Goal: Task Accomplishment & Management: Manage account settings

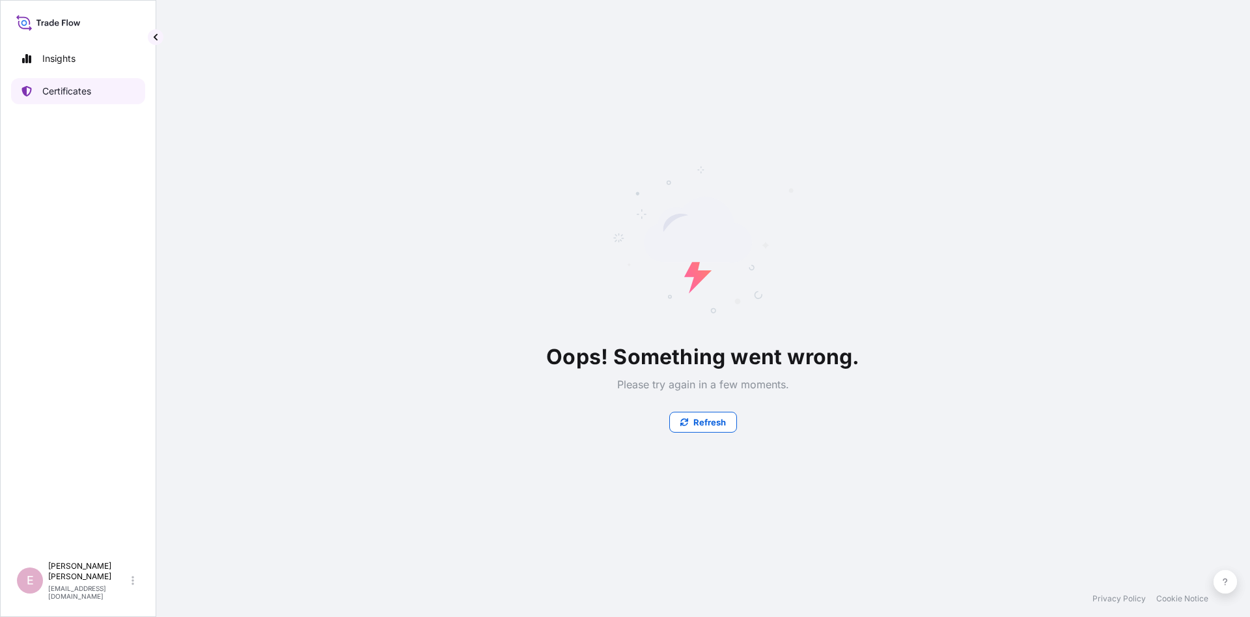
click at [59, 92] on p "Certificates" at bounding box center [66, 91] width 49 height 13
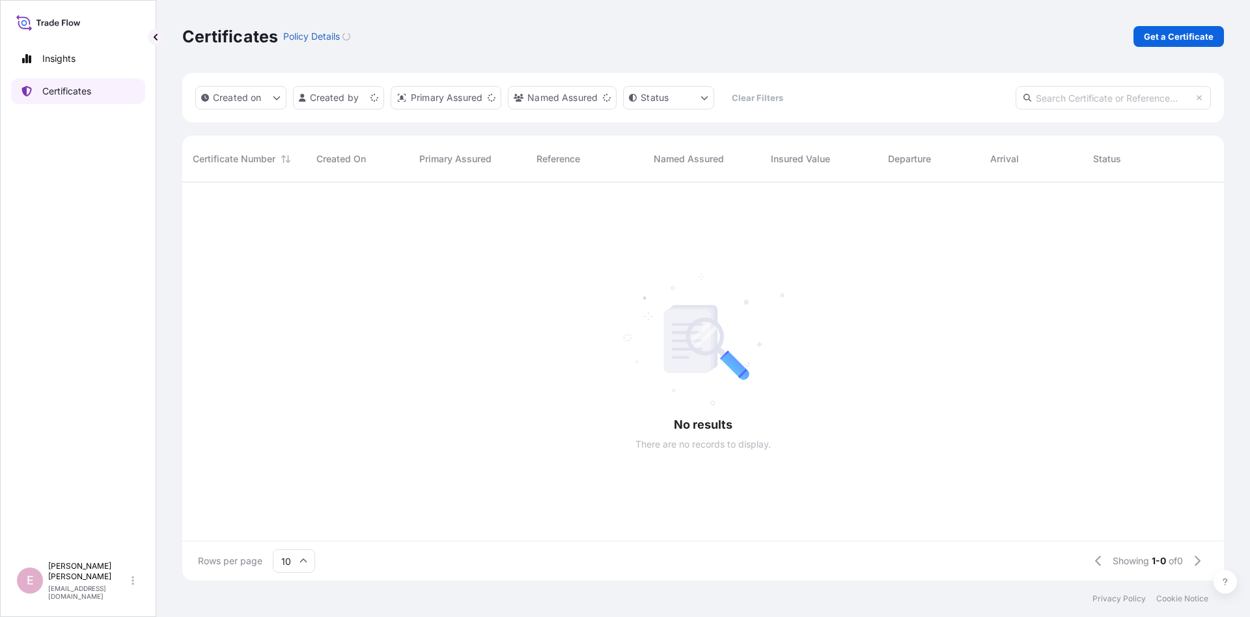
scroll to position [405, 1042]
click at [1070, 99] on input "text" at bounding box center [1113, 97] width 195 height 23
paste input "5013215733"
type input "5013215733"
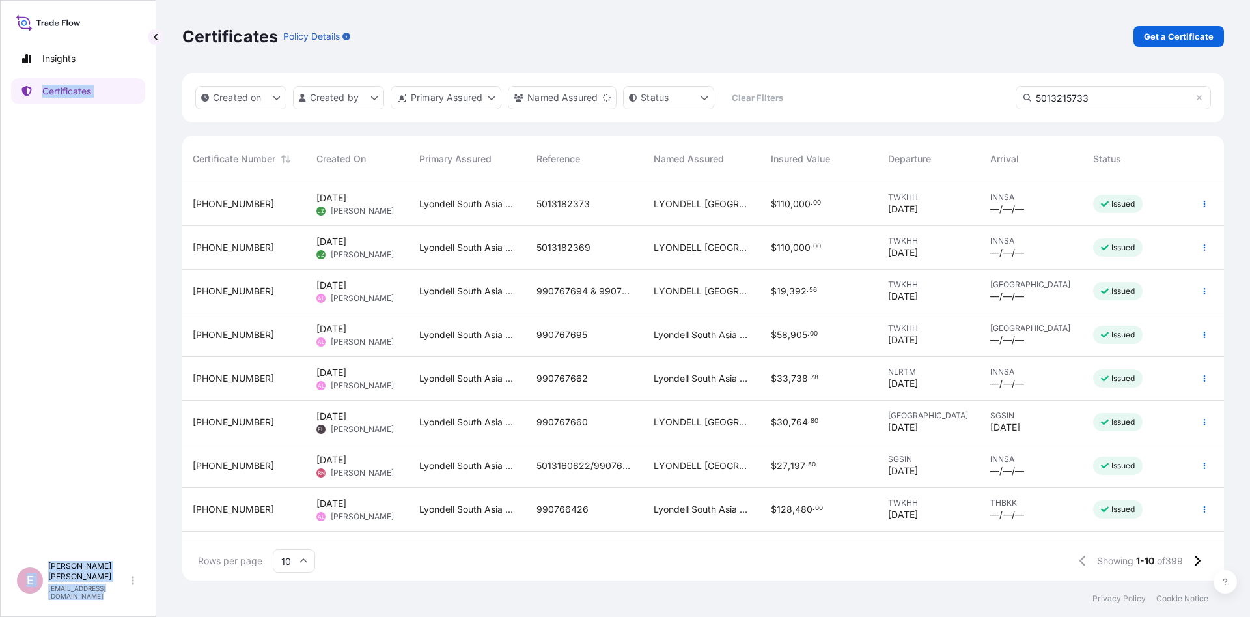
drag, startPoint x: 227, startPoint y: 211, endPoint x: 40, endPoint y: 323, distance: 217.8
click at [182, 226] on div "[PHONE_NUMBER]" at bounding box center [244, 204] width 124 height 44
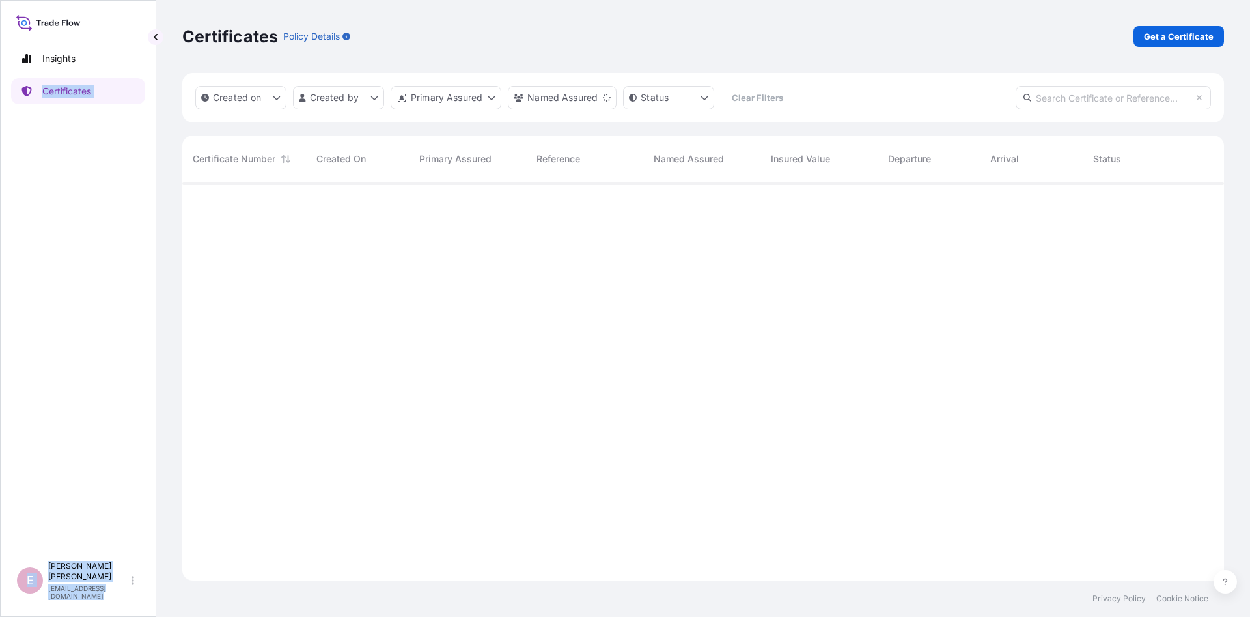
scroll to position [405, 1042]
click at [1090, 100] on input "text" at bounding box center [1113, 97] width 195 height 23
paste input "5013215733"
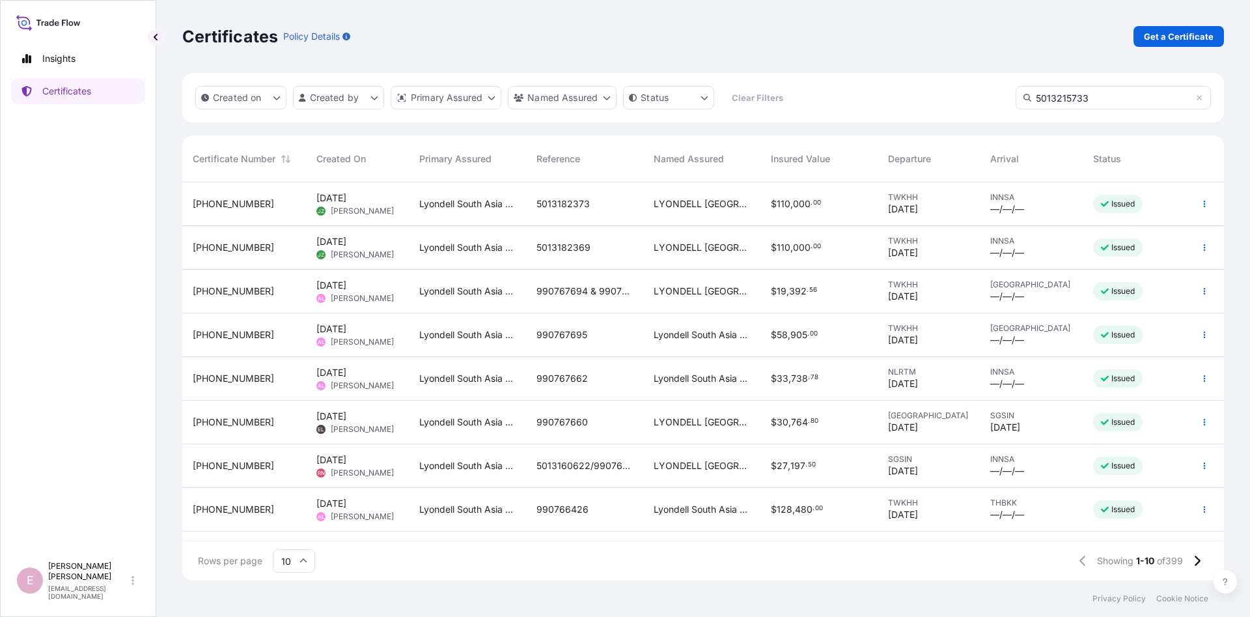
type input "5013215733"
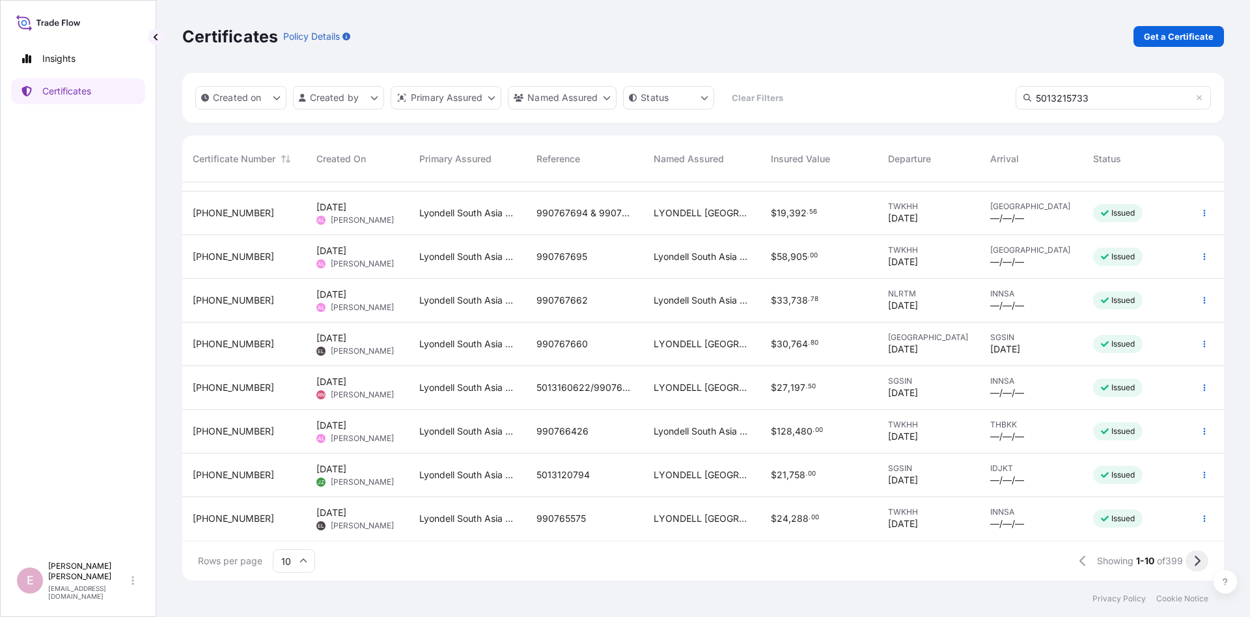
click at [1191, 559] on button at bounding box center [1197, 560] width 23 height 21
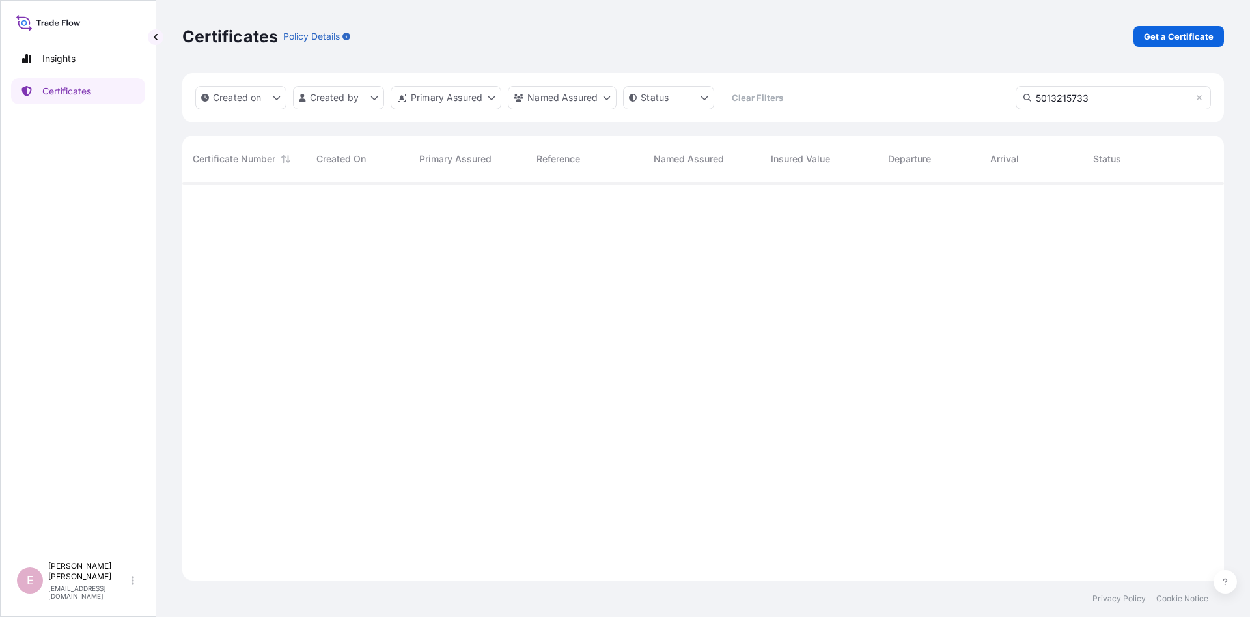
scroll to position [445, 1042]
drag, startPoint x: 1095, startPoint y: 98, endPoint x: 942, endPoint y: 102, distance: 153.0
click at [1016, 102] on input "5013215733" at bounding box center [1113, 97] width 195 height 23
click at [1199, 99] on icon at bounding box center [1199, 98] width 8 height 8
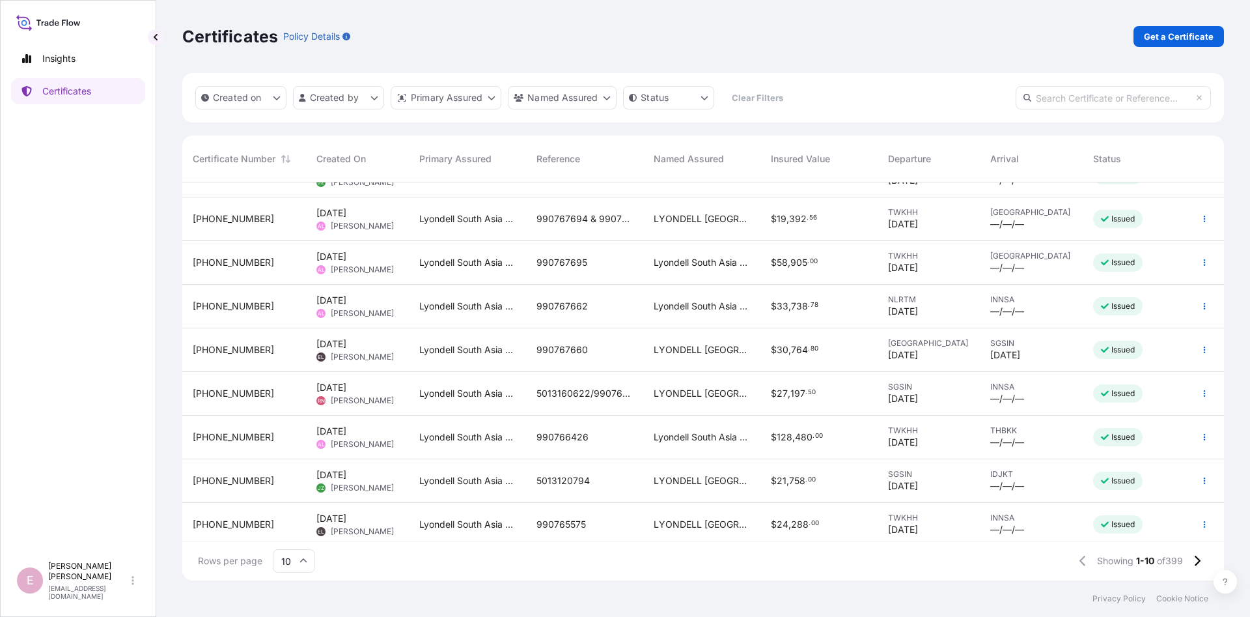
scroll to position [78, 0]
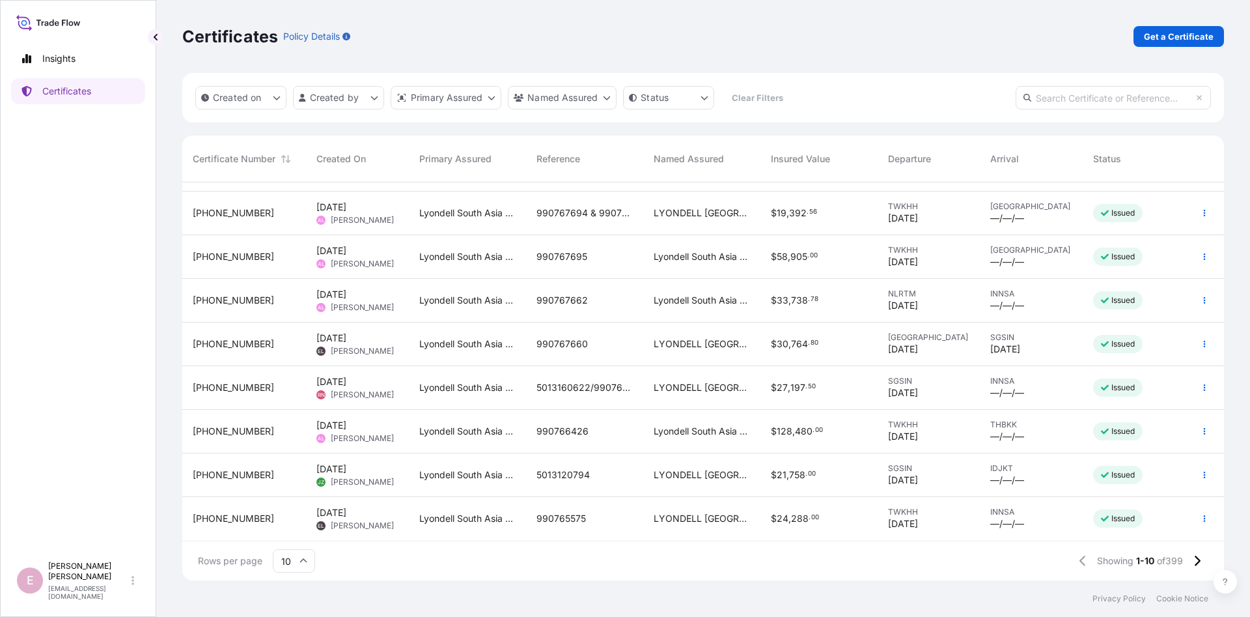
click at [1080, 97] on input "text" at bounding box center [1113, 97] width 195 height 23
paste input "[PHONE_NUMBER]"
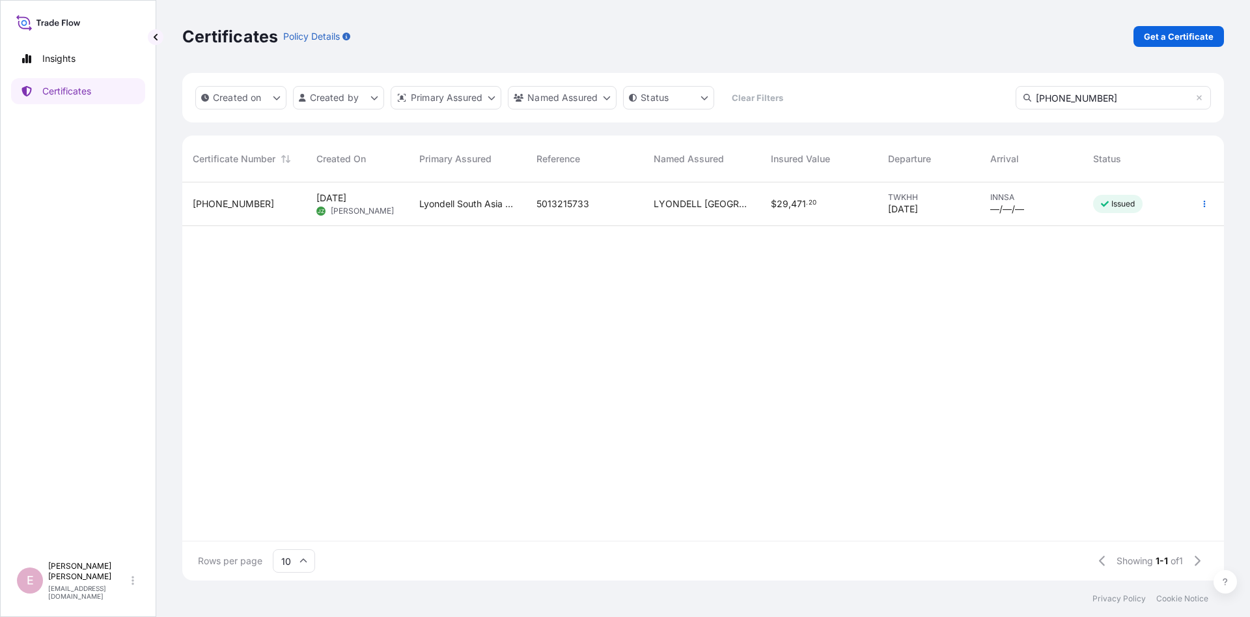
type input "[PHONE_NUMBER]"
click at [234, 205] on span "[PHONE_NUMBER]" at bounding box center [233, 203] width 81 height 13
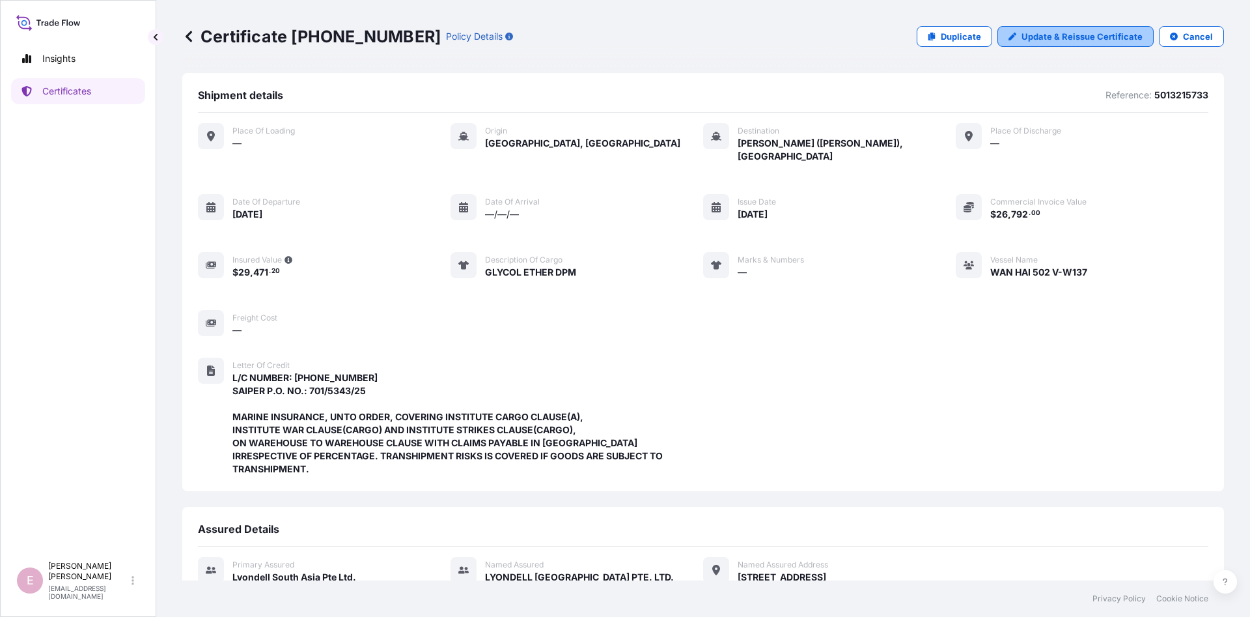
click at [1043, 38] on p "Update & Reissue Certificate" at bounding box center [1081, 36] width 121 height 13
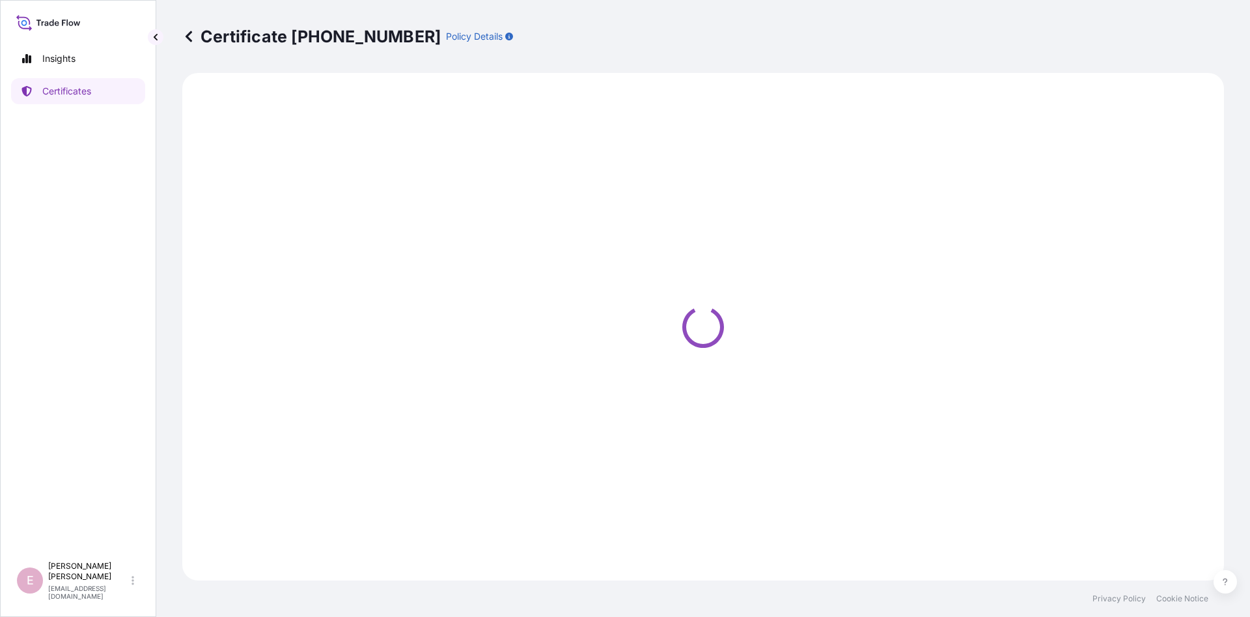
select select "Sea"
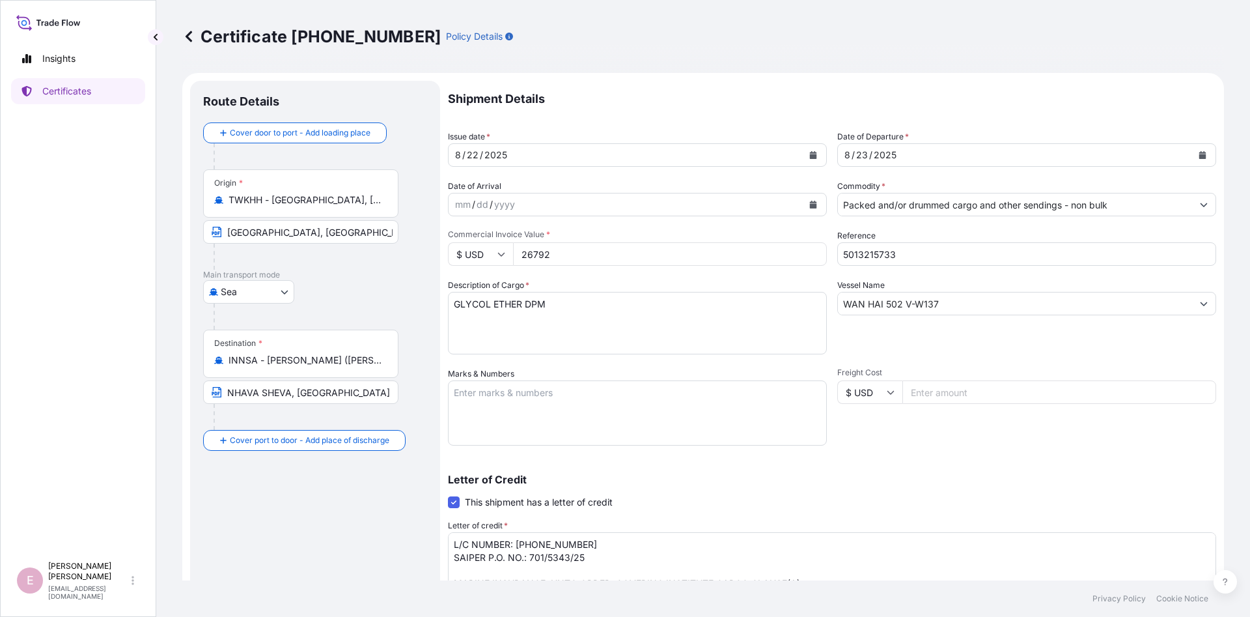
click at [1204, 154] on icon "Calendar" at bounding box center [1203, 155] width 8 height 8
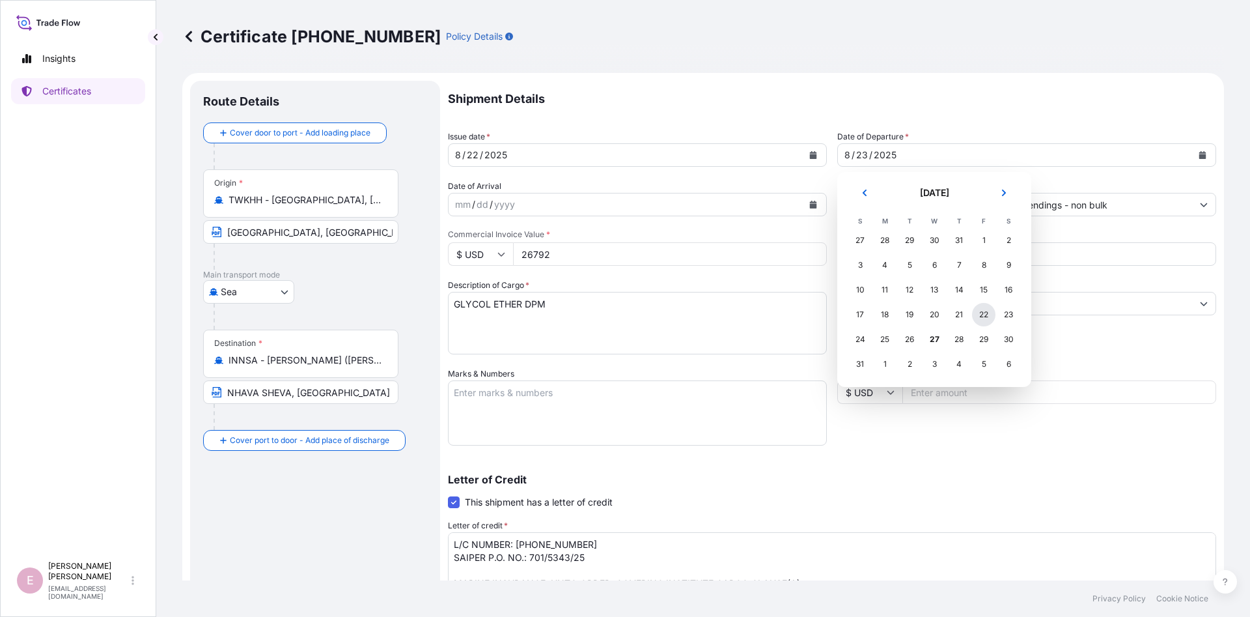
click at [975, 312] on div "22" at bounding box center [983, 314] width 23 height 23
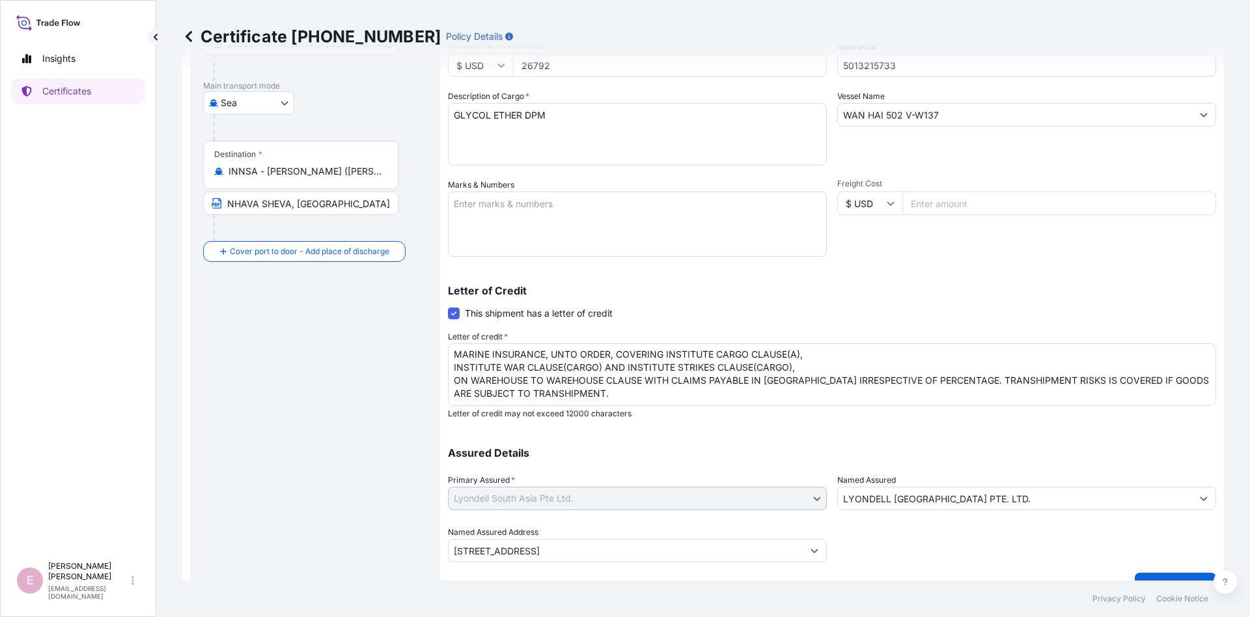
scroll to position [207, 0]
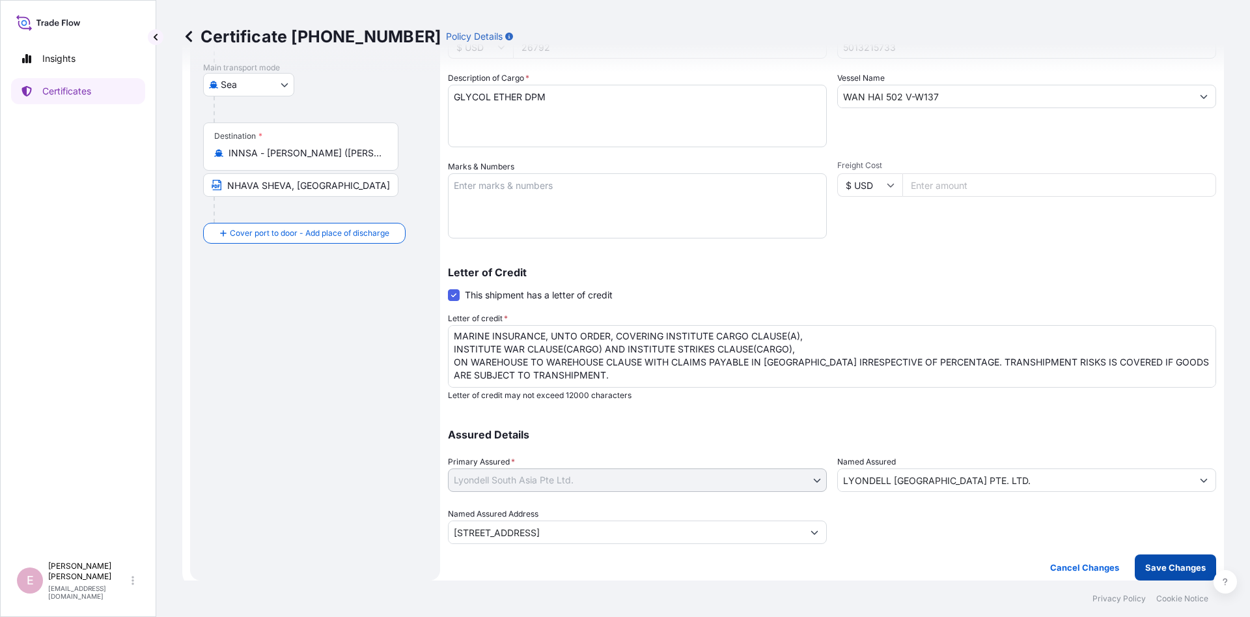
click at [1160, 573] on p "Save Changes" at bounding box center [1175, 567] width 61 height 13
type input "[STREET_ADDRESS]"
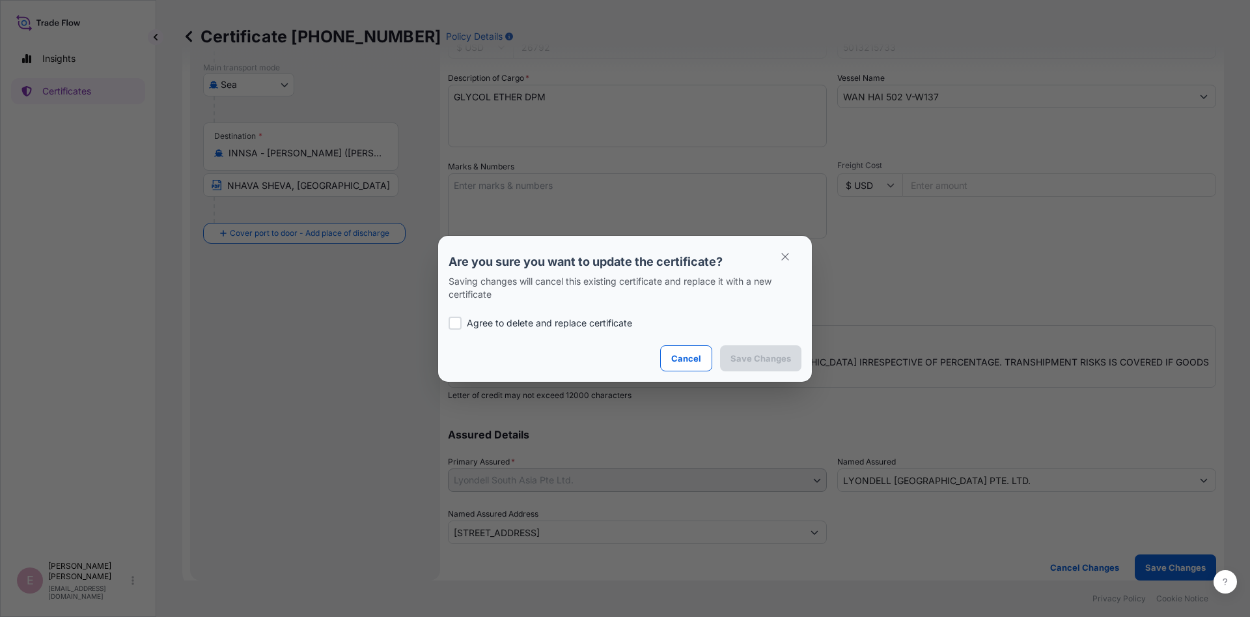
click at [544, 330] on div "Agree to delete and replace certificate" at bounding box center [625, 323] width 353 height 44
click at [543, 318] on p "Agree to delete and replace certificate" at bounding box center [549, 322] width 165 height 13
checkbox input "true"
click at [773, 355] on p "Save Changes" at bounding box center [760, 358] width 61 height 13
type input "[STREET_ADDRESS]"
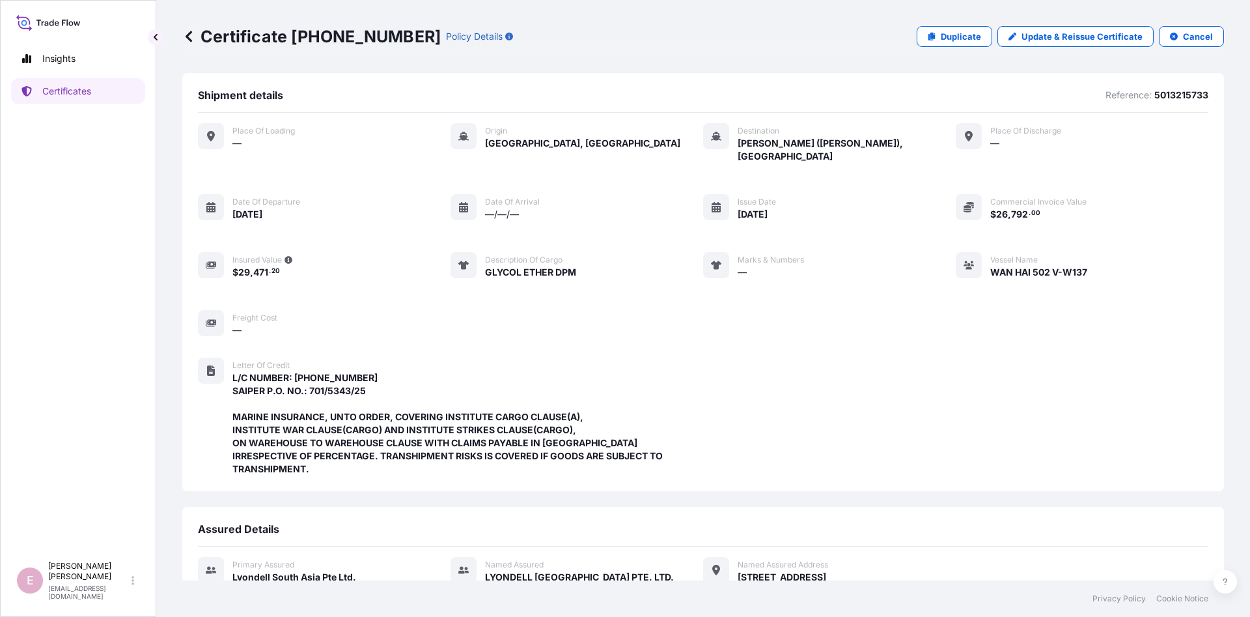
scroll to position [290, 0]
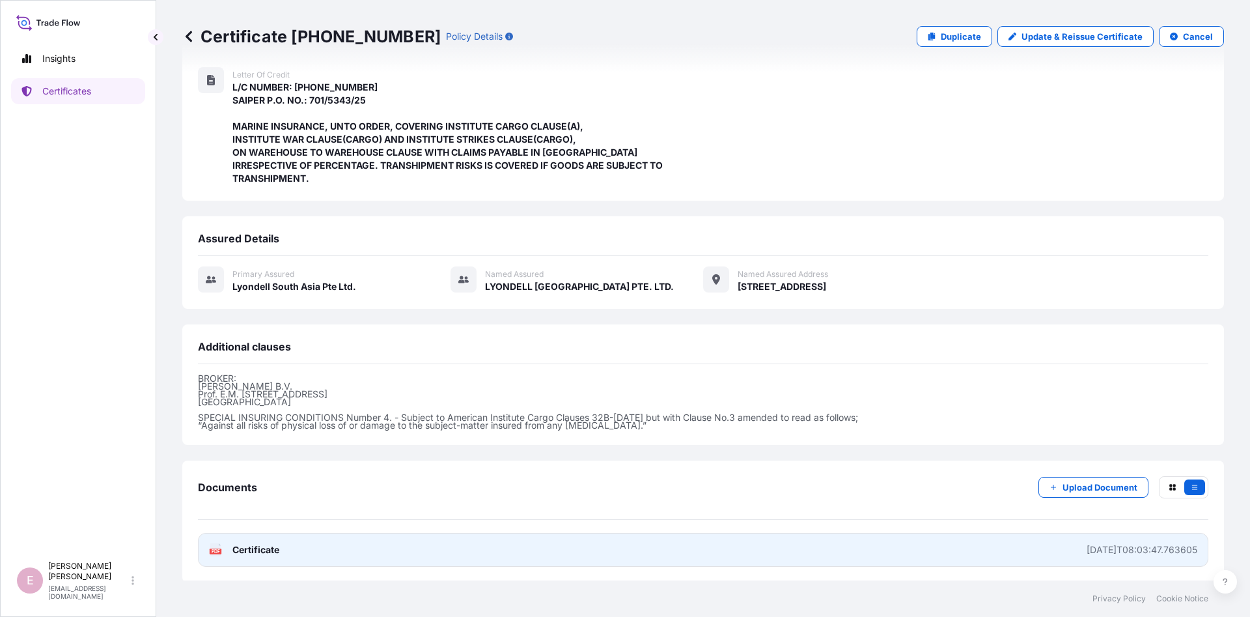
click at [248, 553] on span "Certificate" at bounding box center [255, 549] width 47 height 13
